Goal: Task Accomplishment & Management: Use online tool/utility

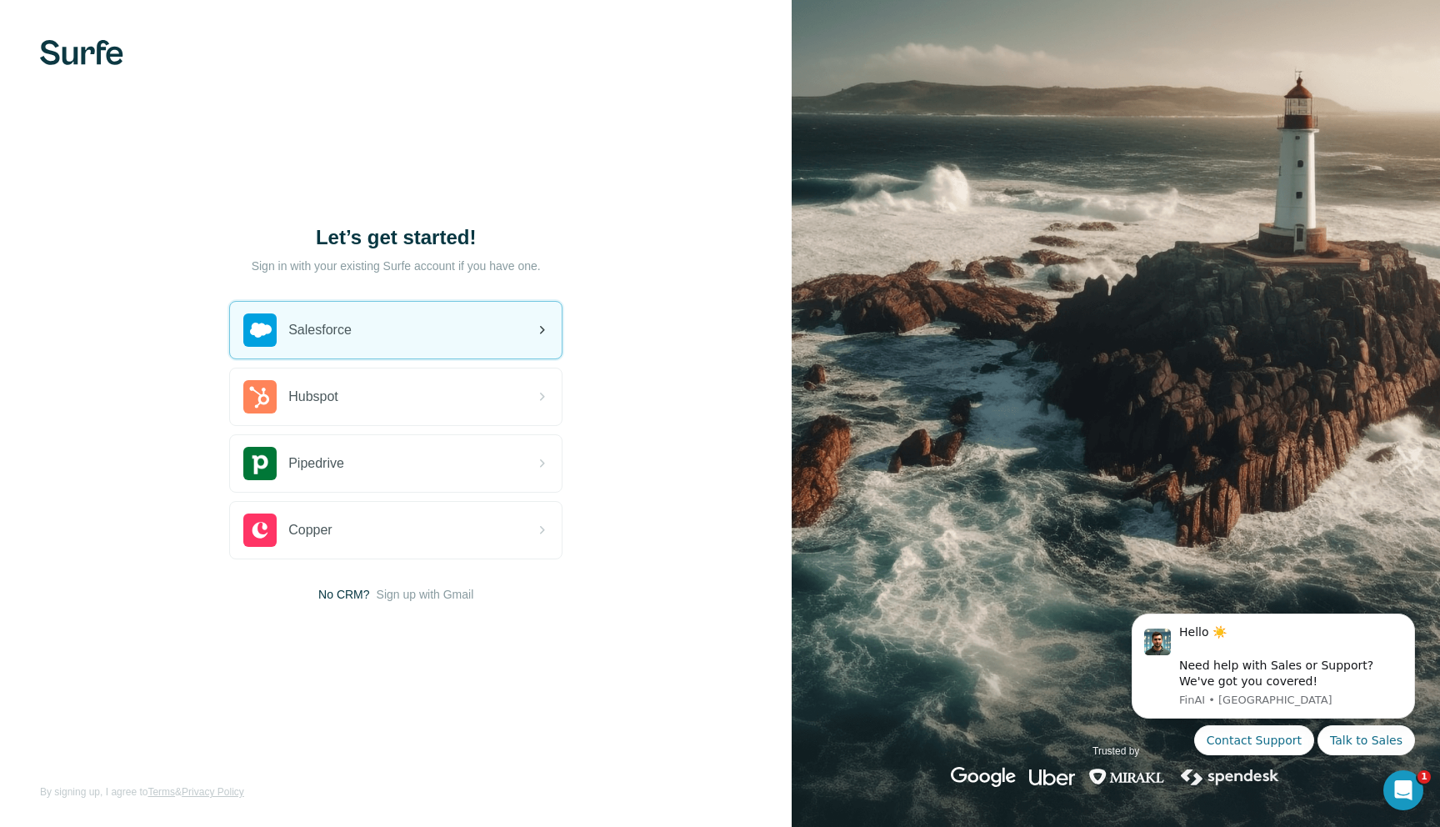
click at [372, 327] on div "Salesforce" at bounding box center [396, 330] width 332 height 57
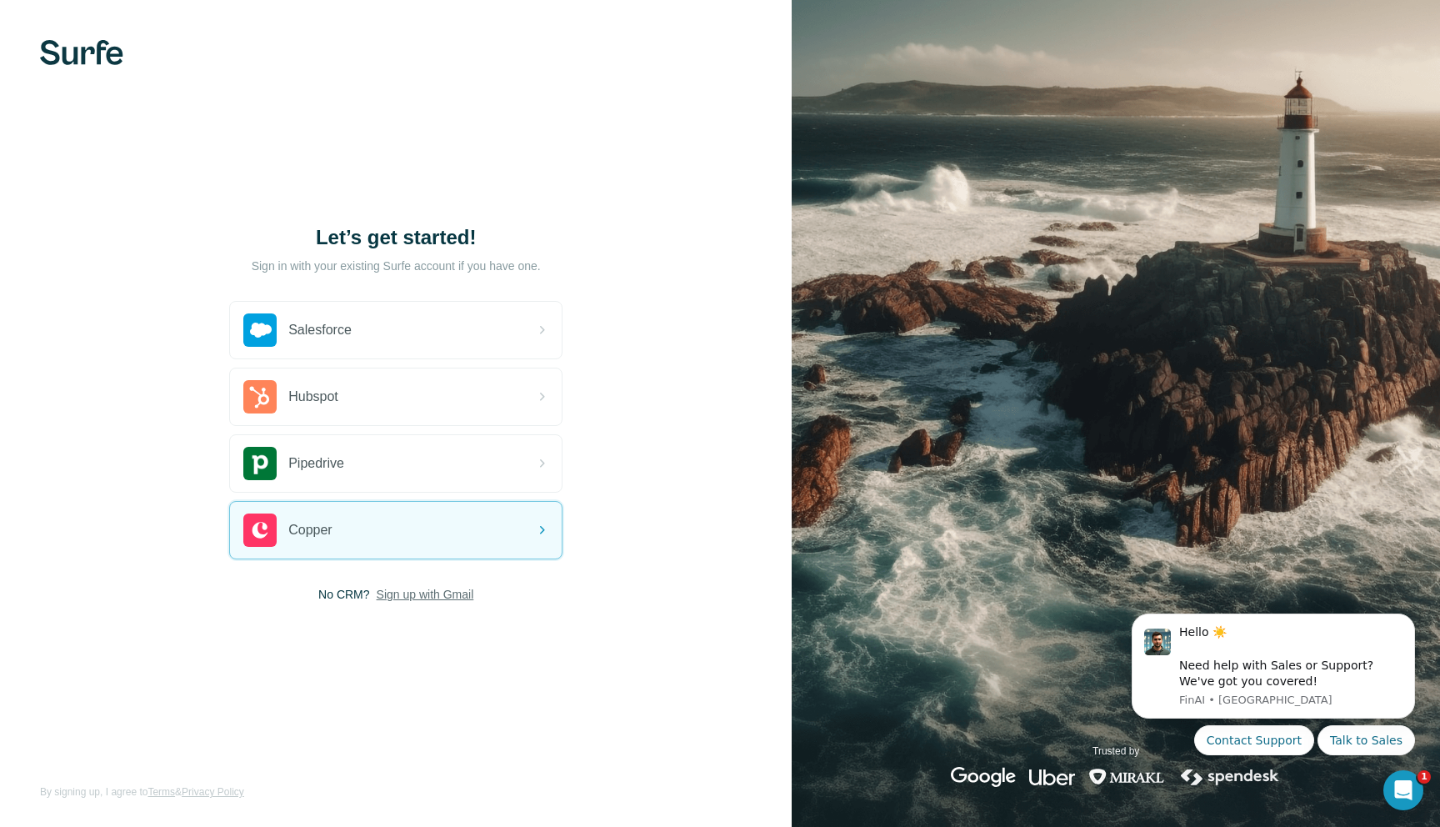
click at [399, 597] on span "Sign up with Gmail" at bounding box center [425, 594] width 97 height 17
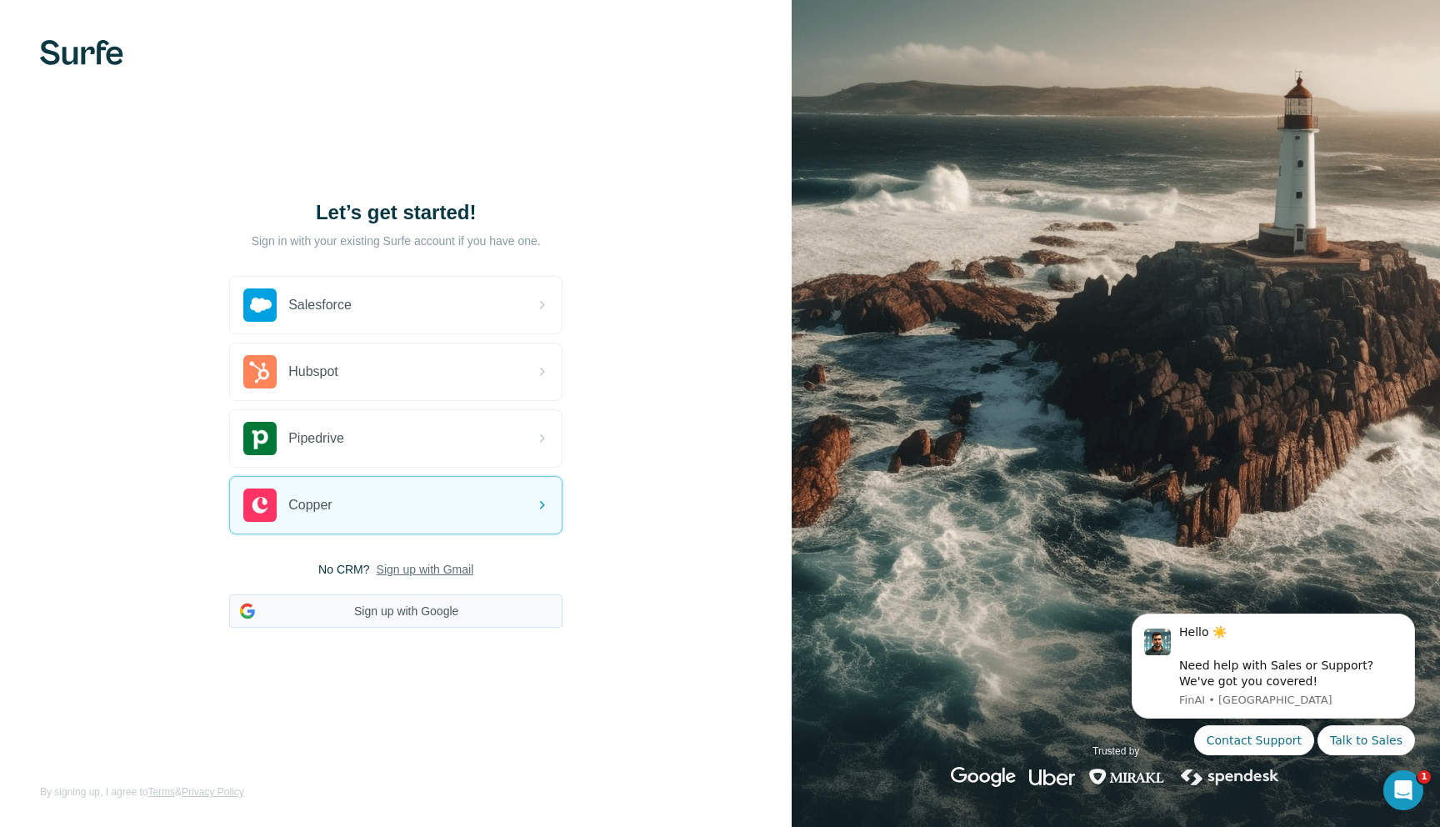
click at [392, 614] on button "Sign up with Google" at bounding box center [395, 610] width 333 height 33
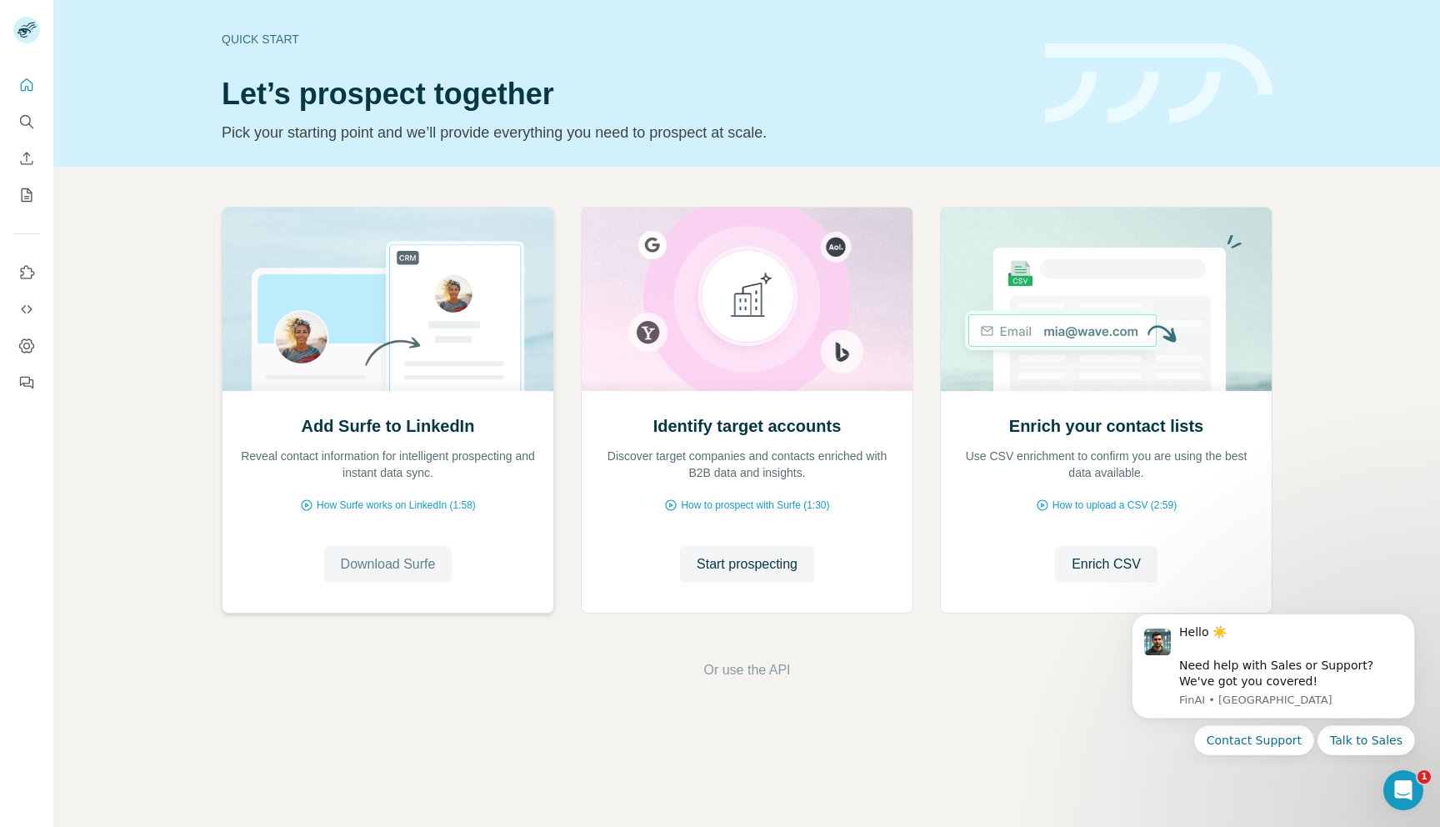
click at [426, 558] on span "Download Surfe" at bounding box center [388, 564] width 95 height 20
